Goal: Task Accomplishment & Management: Use online tool/utility

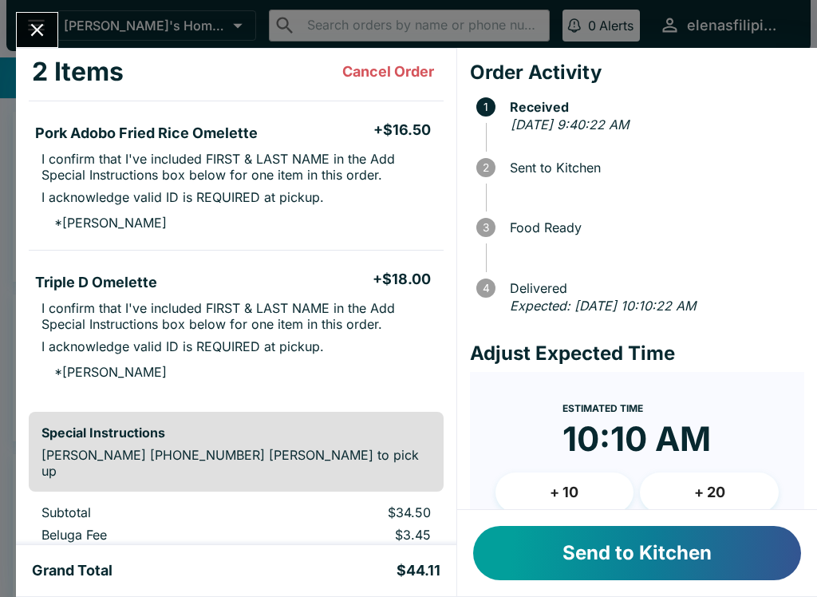
scroll to position [98, 0]
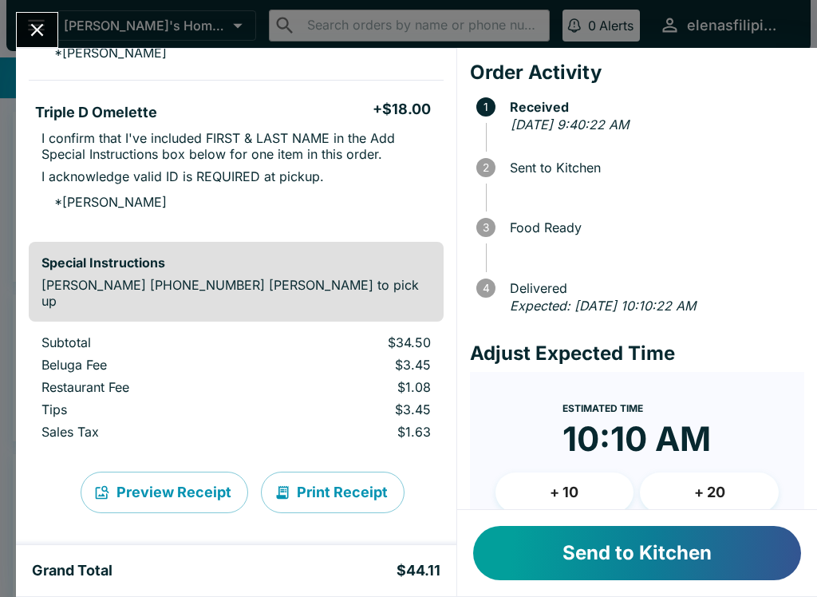
click at [586, 548] on button "Send to Kitchen" at bounding box center [637, 553] width 328 height 54
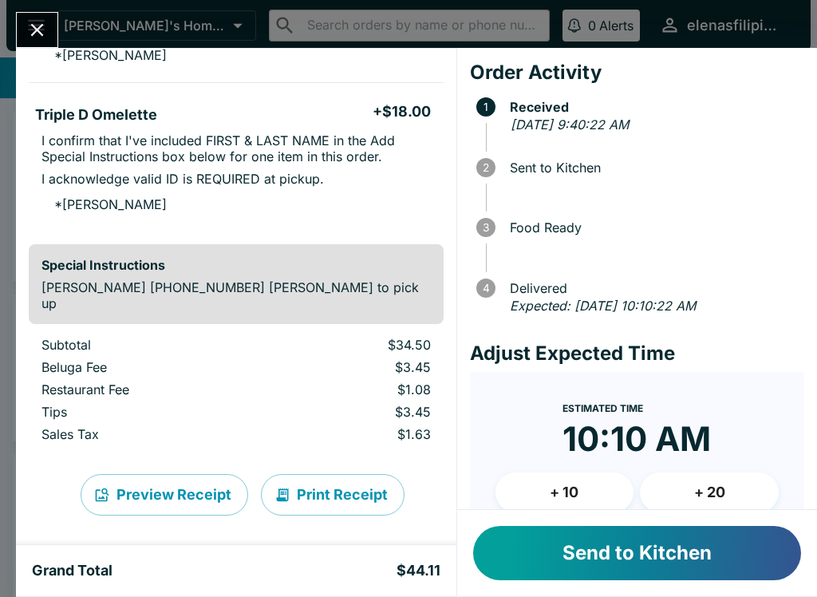
scroll to position [253, 0]
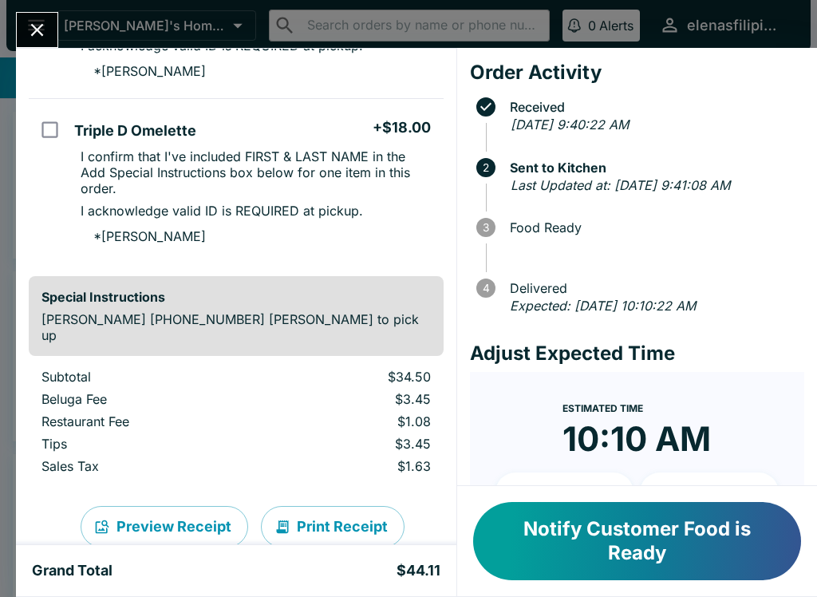
click at [594, 529] on button "Notify Customer Food is Ready" at bounding box center [637, 541] width 328 height 78
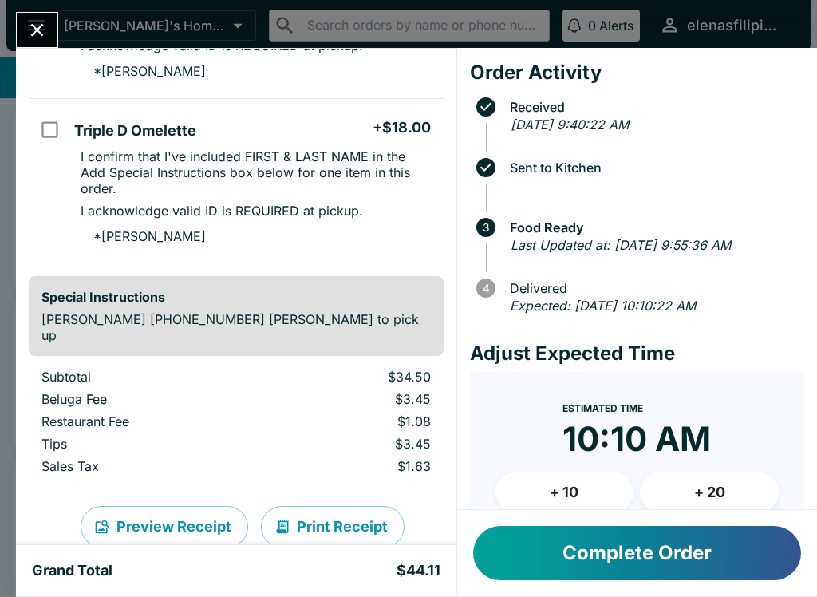
click at [57, 20] on div at bounding box center [37, 30] width 42 height 36
click at [35, 34] on icon "Close" at bounding box center [37, 30] width 22 height 22
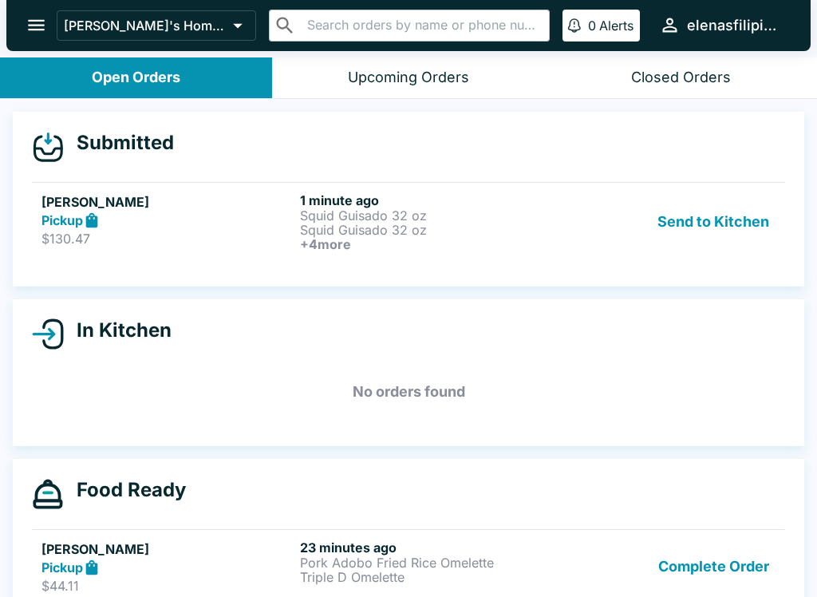
click at [44, 212] on strong "Pickup" at bounding box center [61, 220] width 41 height 16
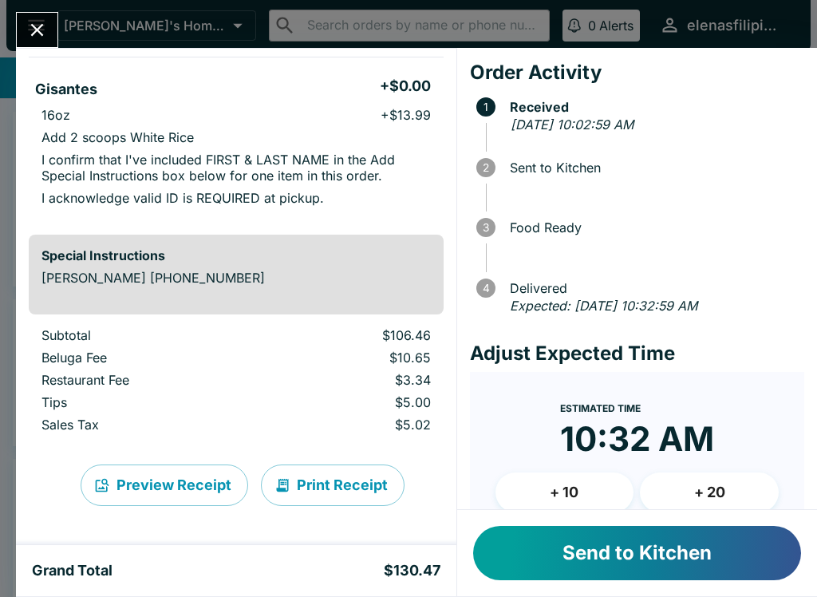
scroll to position [843, 0]
click at [645, 556] on button "Send to Kitchen" at bounding box center [637, 553] width 328 height 54
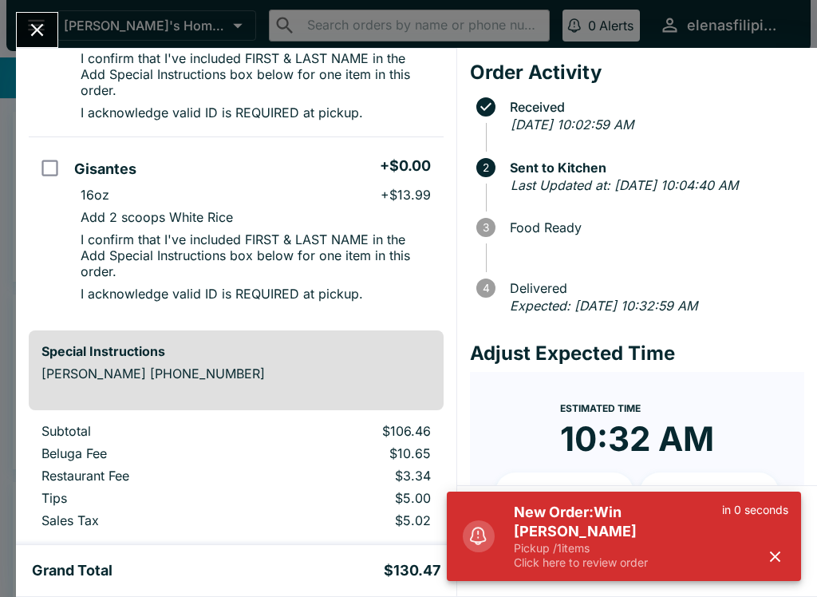
click at [574, 532] on h5 "New Order: Win Tandoc" at bounding box center [618, 522] width 208 height 38
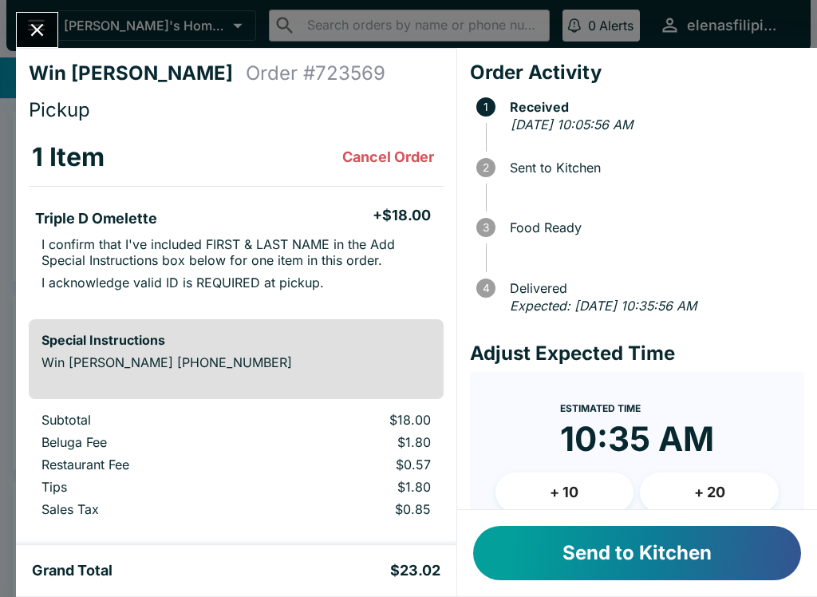
click at [562, 572] on button "Send to Kitchen" at bounding box center [637, 553] width 328 height 54
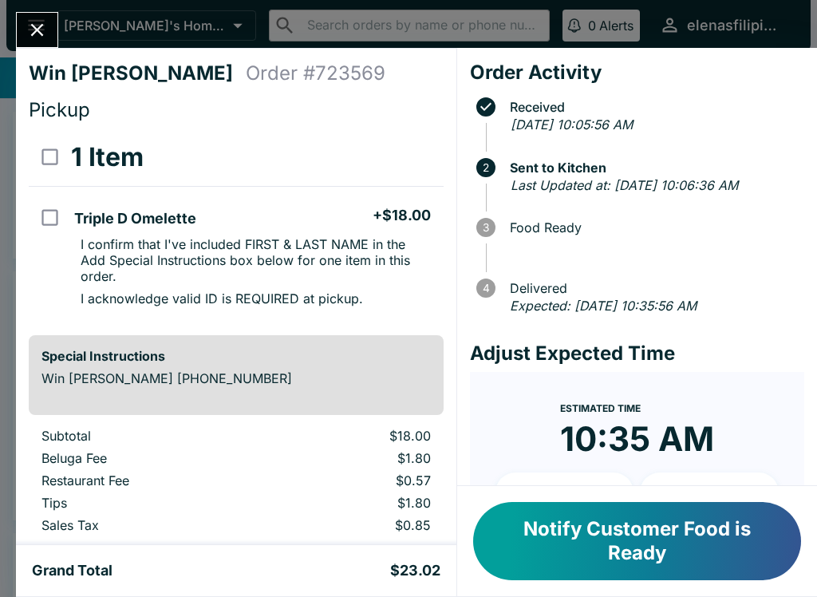
click at [610, 531] on button "Notify Customer Food is Ready" at bounding box center [637, 541] width 328 height 78
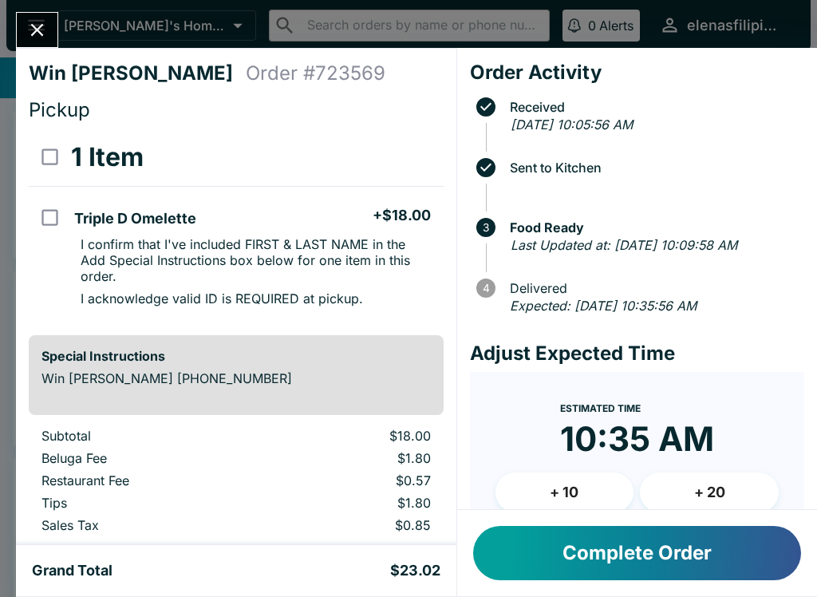
click at [37, 26] on icon "Close" at bounding box center [37, 30] width 22 height 22
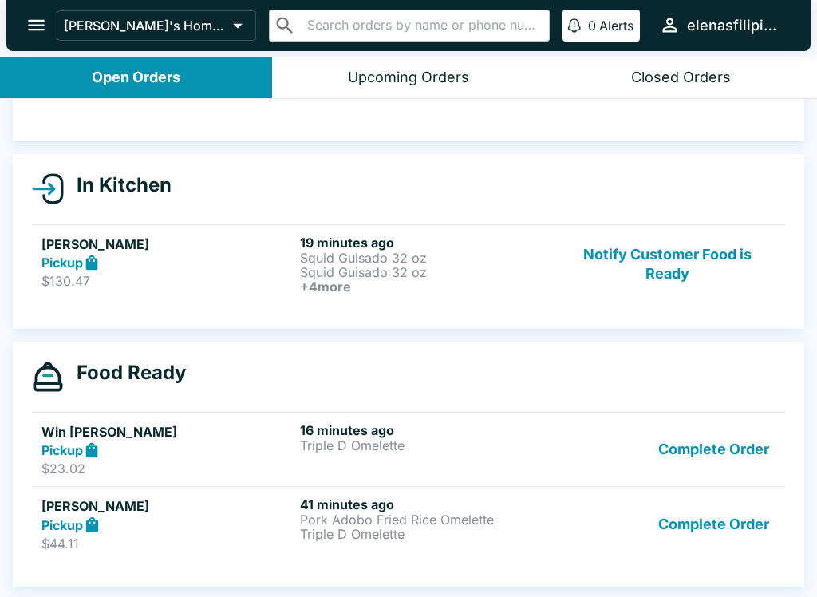
scroll to position [117, 0]
click at [620, 274] on button "Notify Customer Food is Ready" at bounding box center [667, 264] width 216 height 59
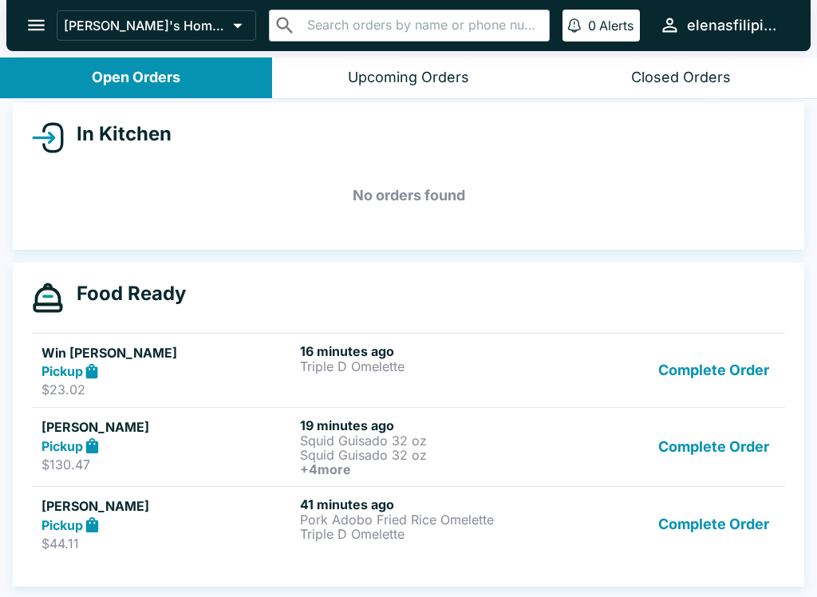
scroll to position [168, 0]
click at [705, 527] on button "Complete Order" at bounding box center [714, 523] width 124 height 55
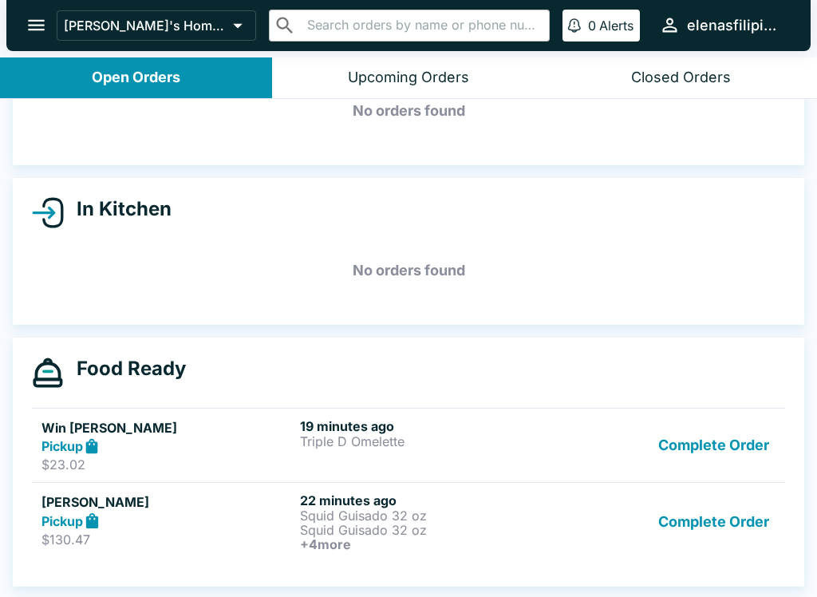
click at [724, 492] on button "Complete Order" at bounding box center [714, 521] width 124 height 59
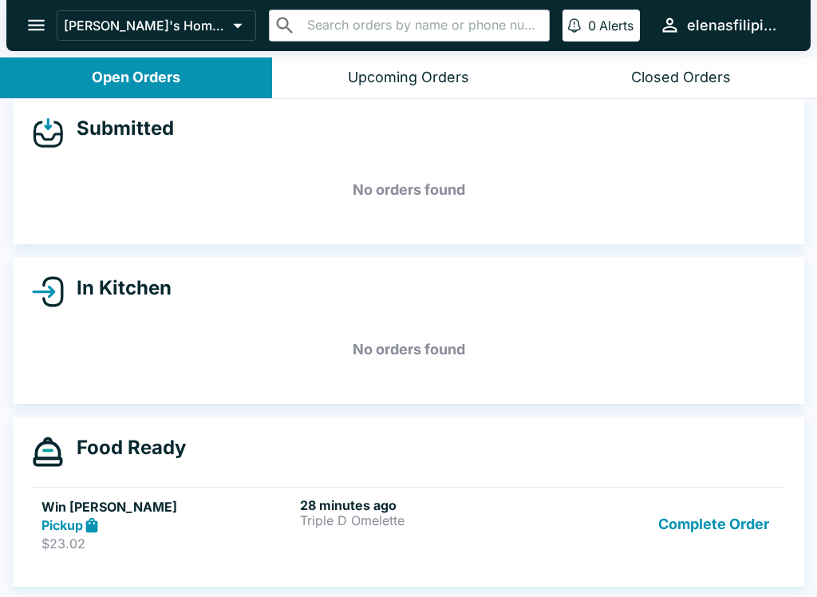
click at [682, 497] on button "Complete Order" at bounding box center [714, 524] width 124 height 55
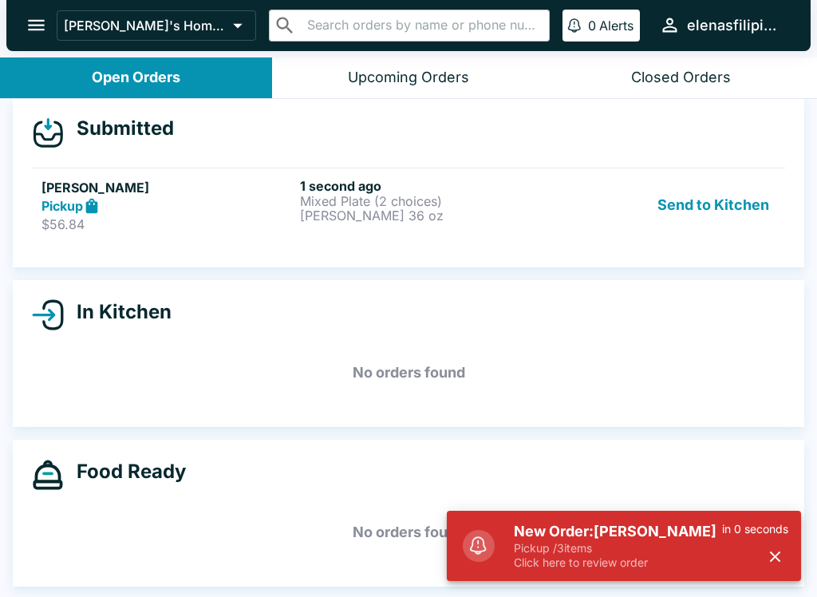
scroll to position [14, 0]
click at [77, 239] on link "Thelma santos Pickup $56.84 1 second ago Mixed Plate (2 choices) Sari Sari 36 o…" at bounding box center [408, 205] width 753 height 75
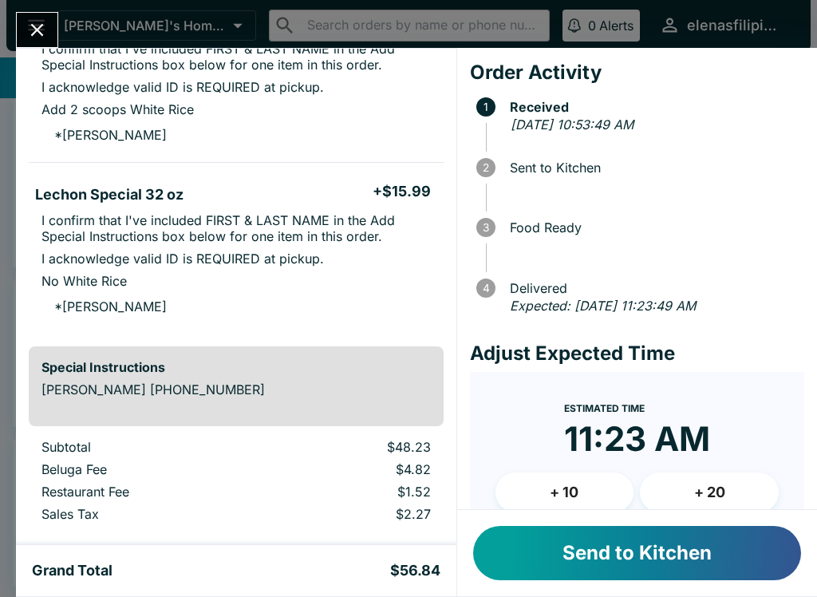
scroll to position [436, 0]
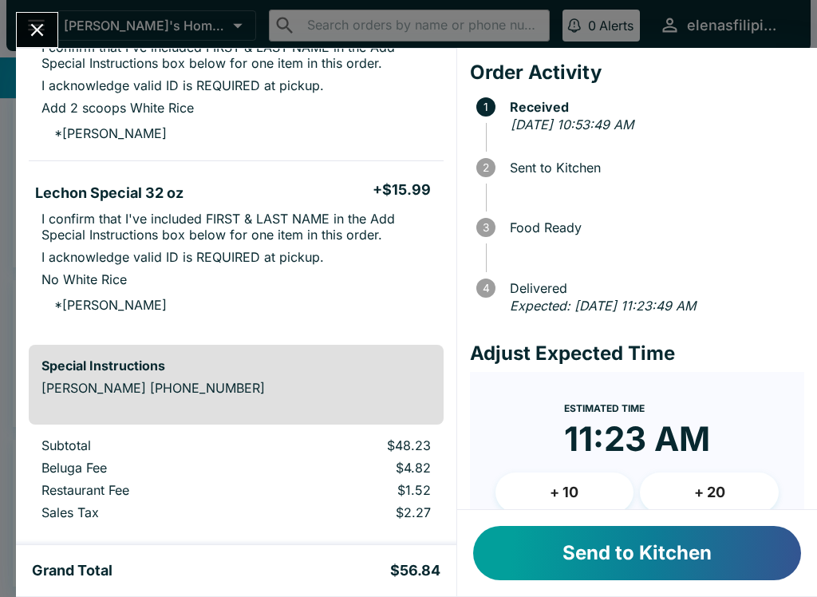
click at [648, 531] on button "Send to Kitchen" at bounding box center [637, 553] width 328 height 54
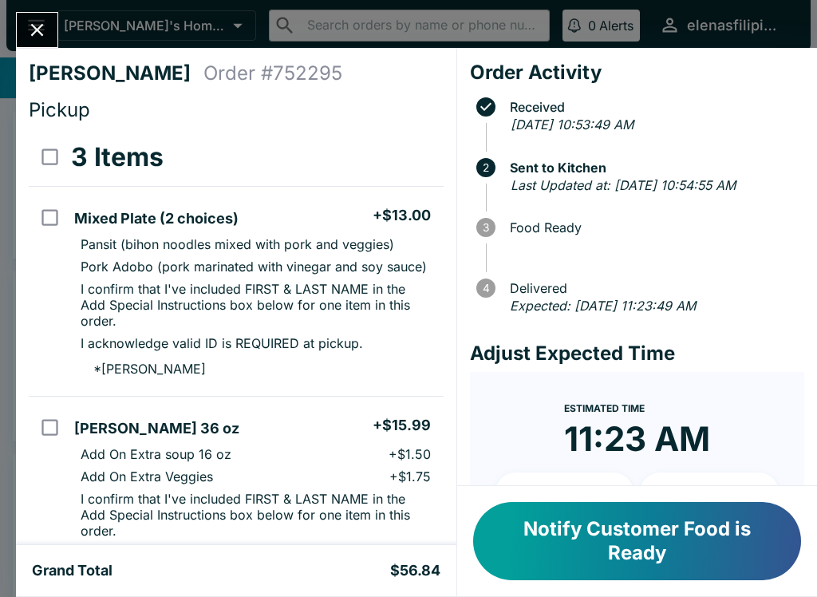
click at [590, 536] on button "Notify Customer Food is Ready" at bounding box center [637, 541] width 328 height 78
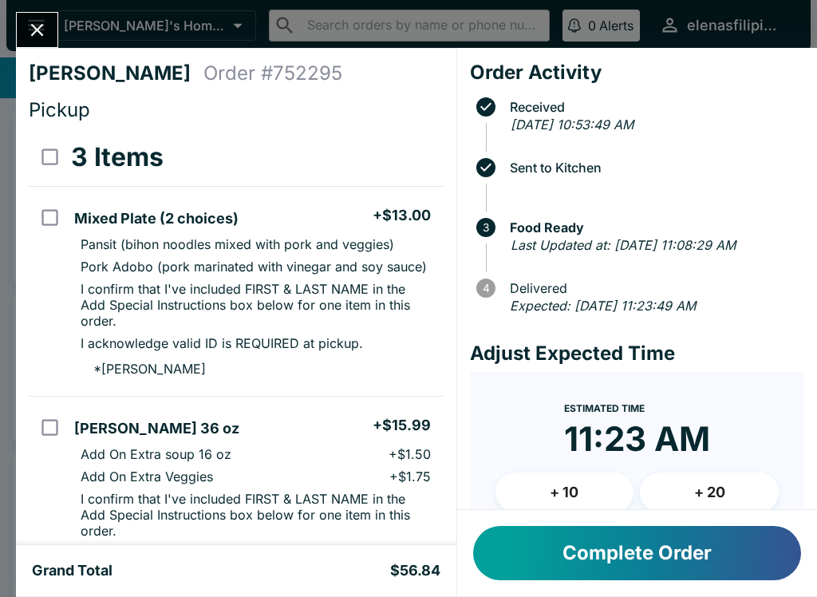
click at [42, 29] on icon "Close" at bounding box center [37, 30] width 22 height 22
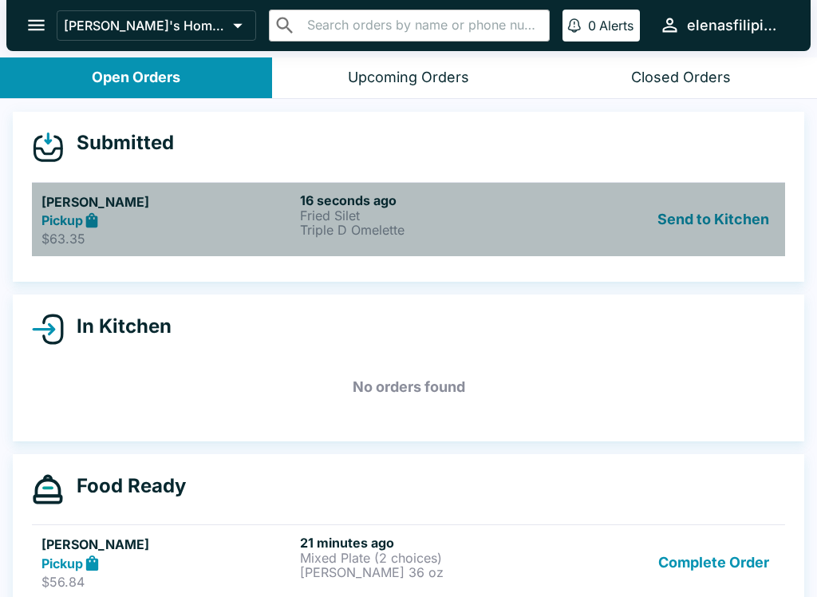
click at [69, 221] on strong "Pickup" at bounding box center [61, 220] width 41 height 16
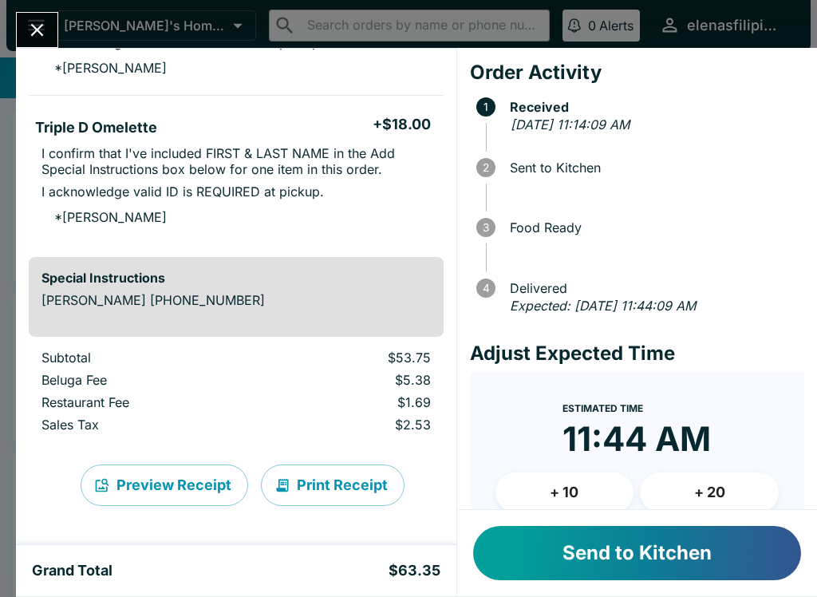
scroll to position [412, 0]
click at [557, 560] on button "Send to Kitchen" at bounding box center [637, 553] width 328 height 54
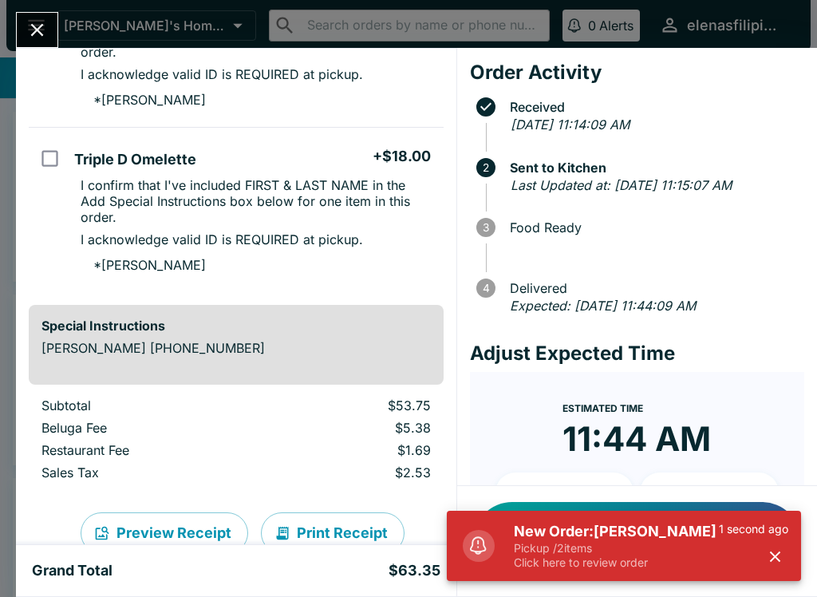
click at [554, 566] on p "Click here to review order" at bounding box center [616, 562] width 205 height 14
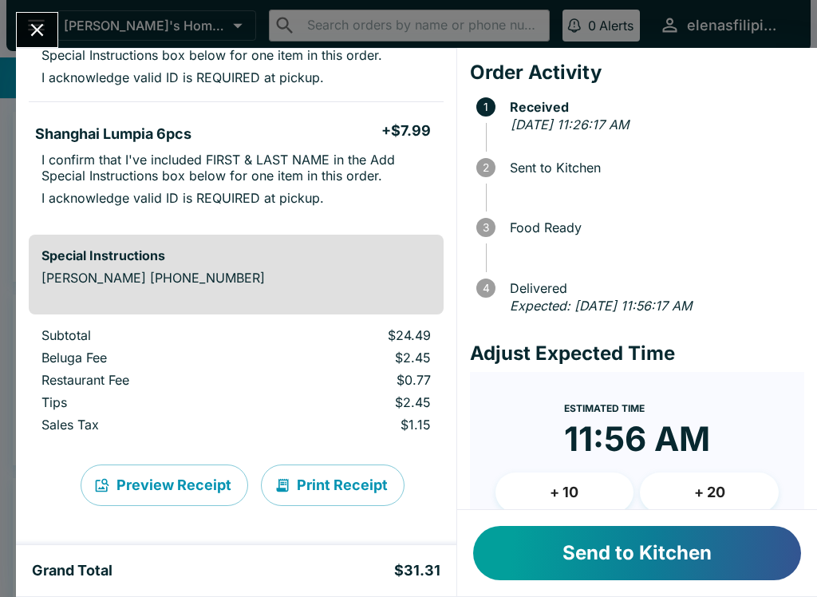
scroll to position [205, 0]
click at [527, 575] on button "Send to Kitchen" at bounding box center [637, 553] width 328 height 54
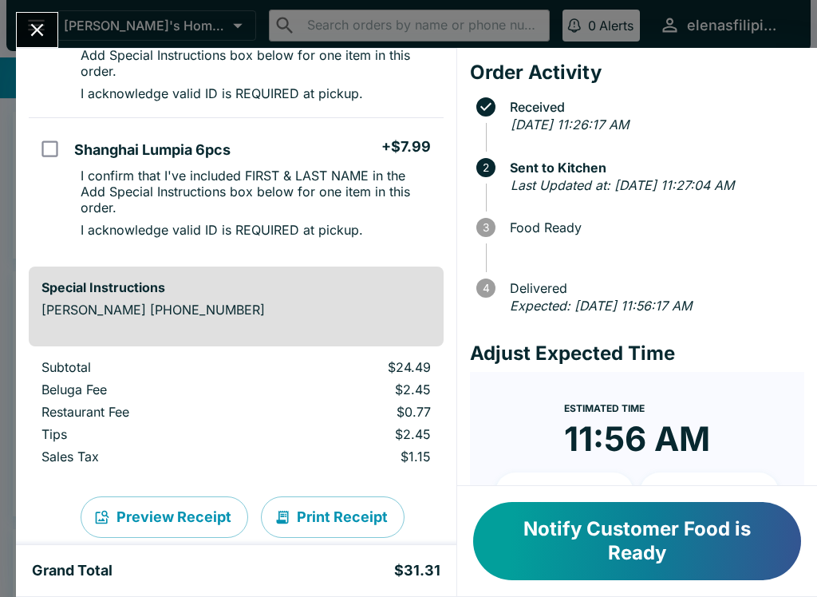
click at [540, 525] on button "Notify Customer Food is Ready" at bounding box center [637, 541] width 328 height 78
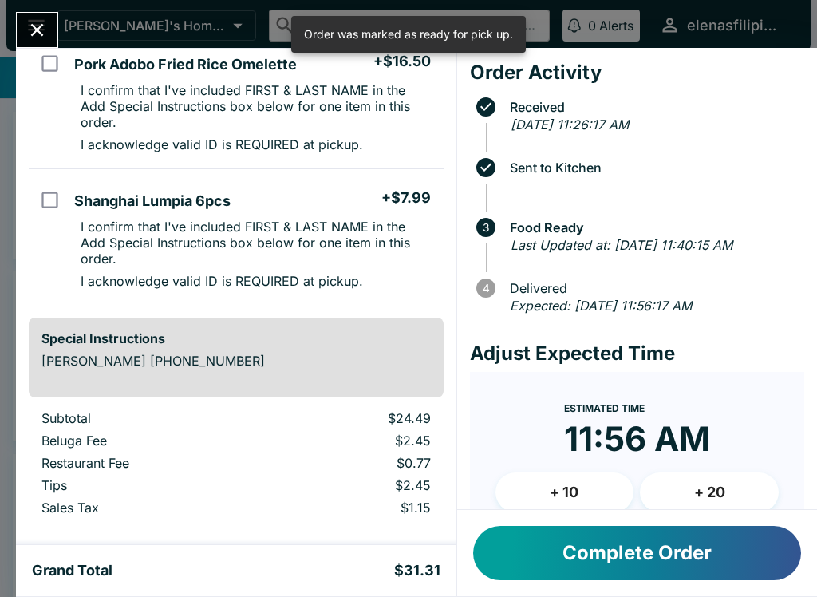
scroll to position [148, 0]
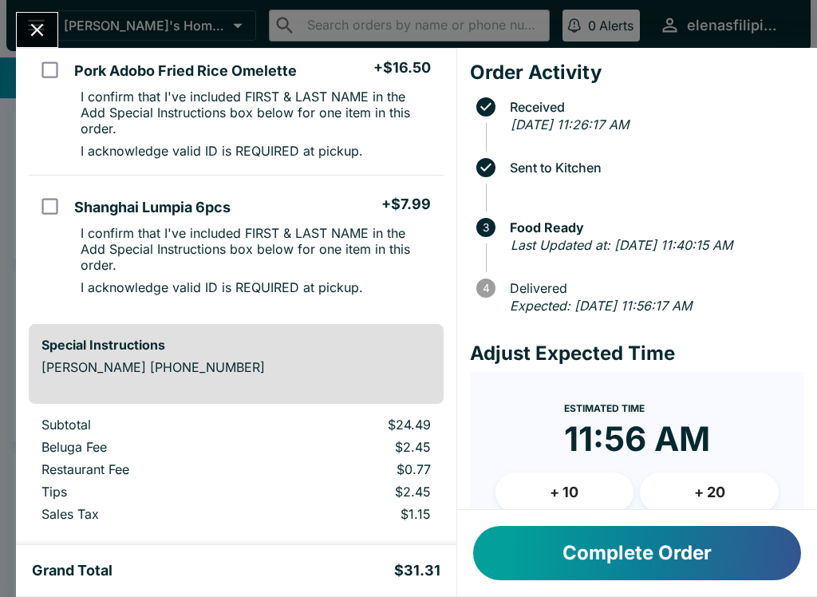
click at [620, 550] on button "Complete Order" at bounding box center [637, 553] width 328 height 54
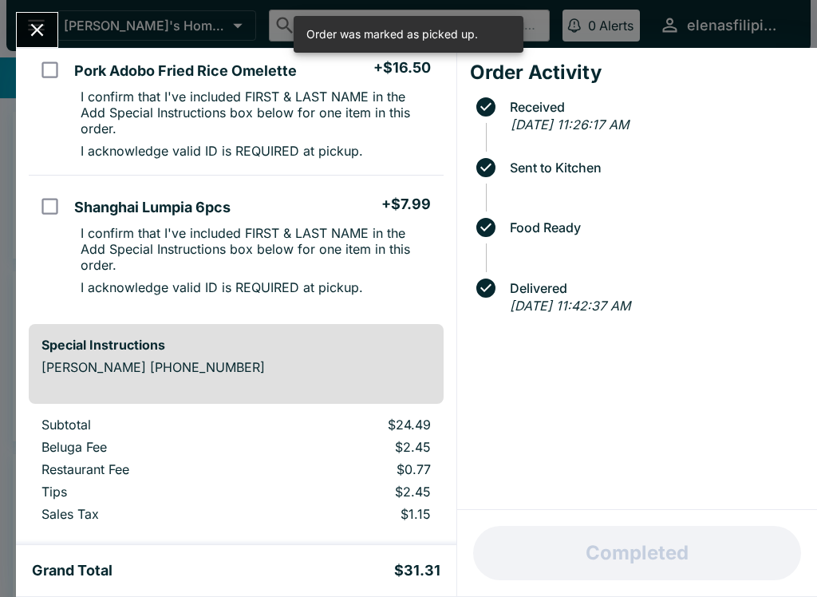
click at [34, 41] on button "Close" at bounding box center [37, 30] width 41 height 34
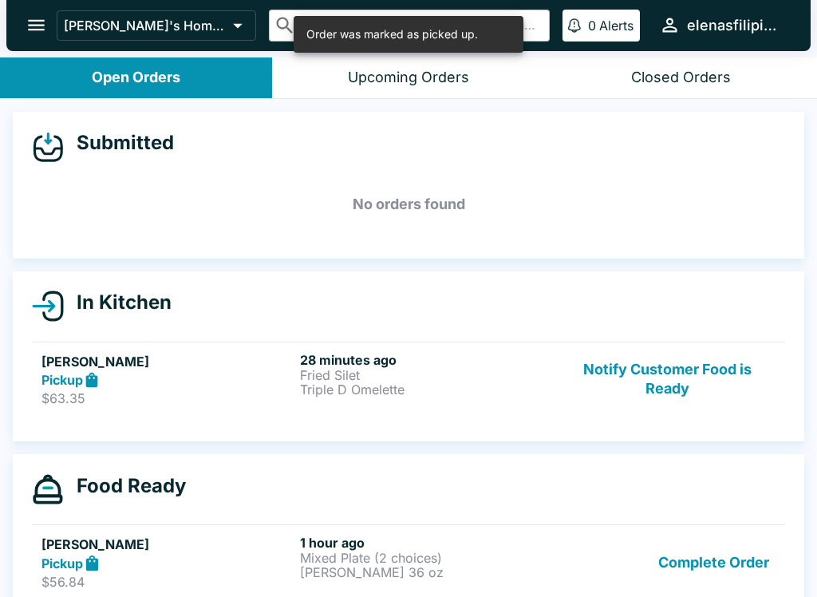
click at [704, 381] on button "Notify Customer Food is Ready" at bounding box center [667, 379] width 216 height 55
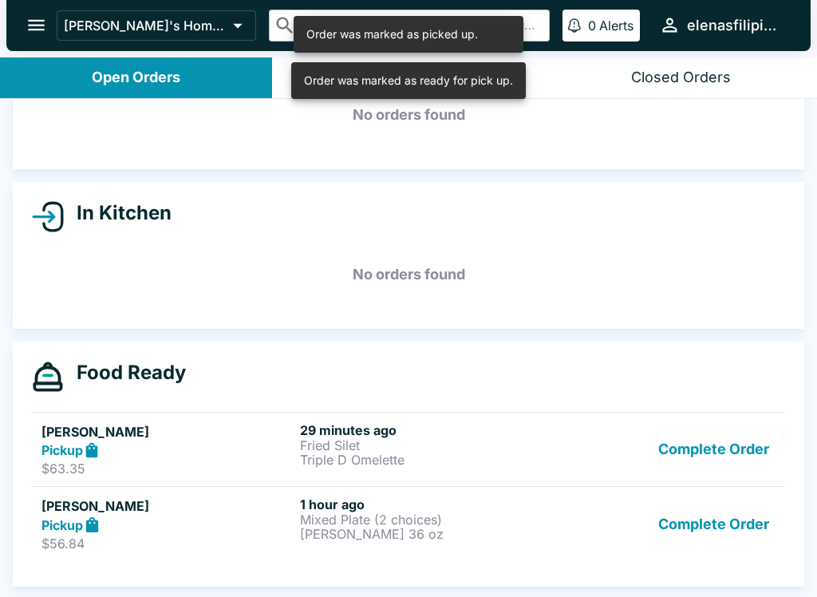
scroll to position [89, 0]
click at [689, 539] on button "Complete Order" at bounding box center [714, 523] width 124 height 55
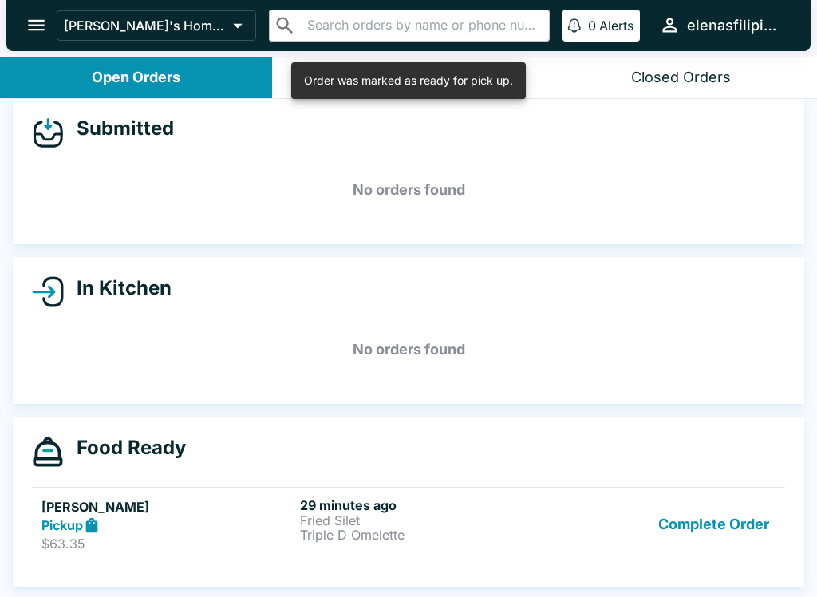
scroll to position [14, 0]
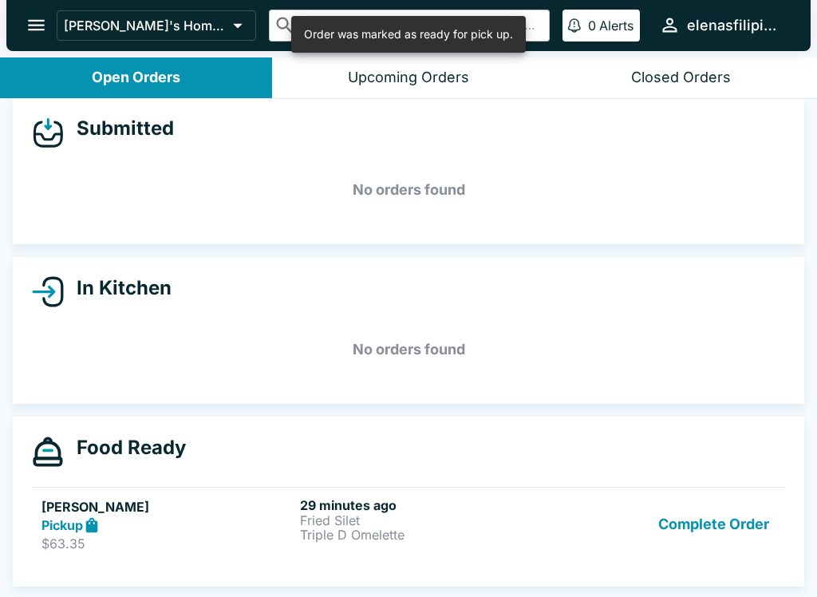
click at [690, 526] on button "Complete Order" at bounding box center [714, 524] width 124 height 55
